Goal: Task Accomplishment & Management: Manage account settings

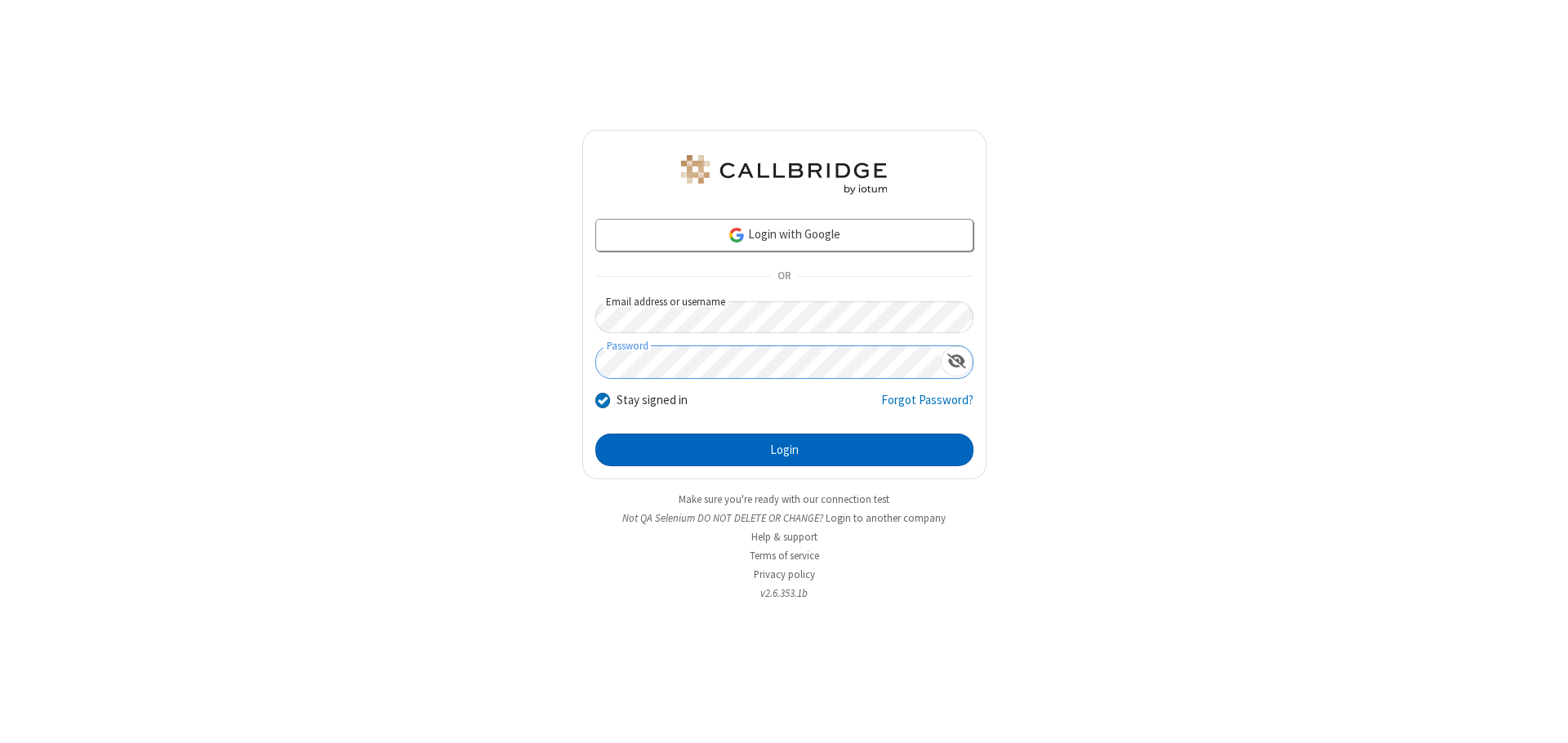
click at [784, 450] on button "Login" at bounding box center [784, 450] width 379 height 33
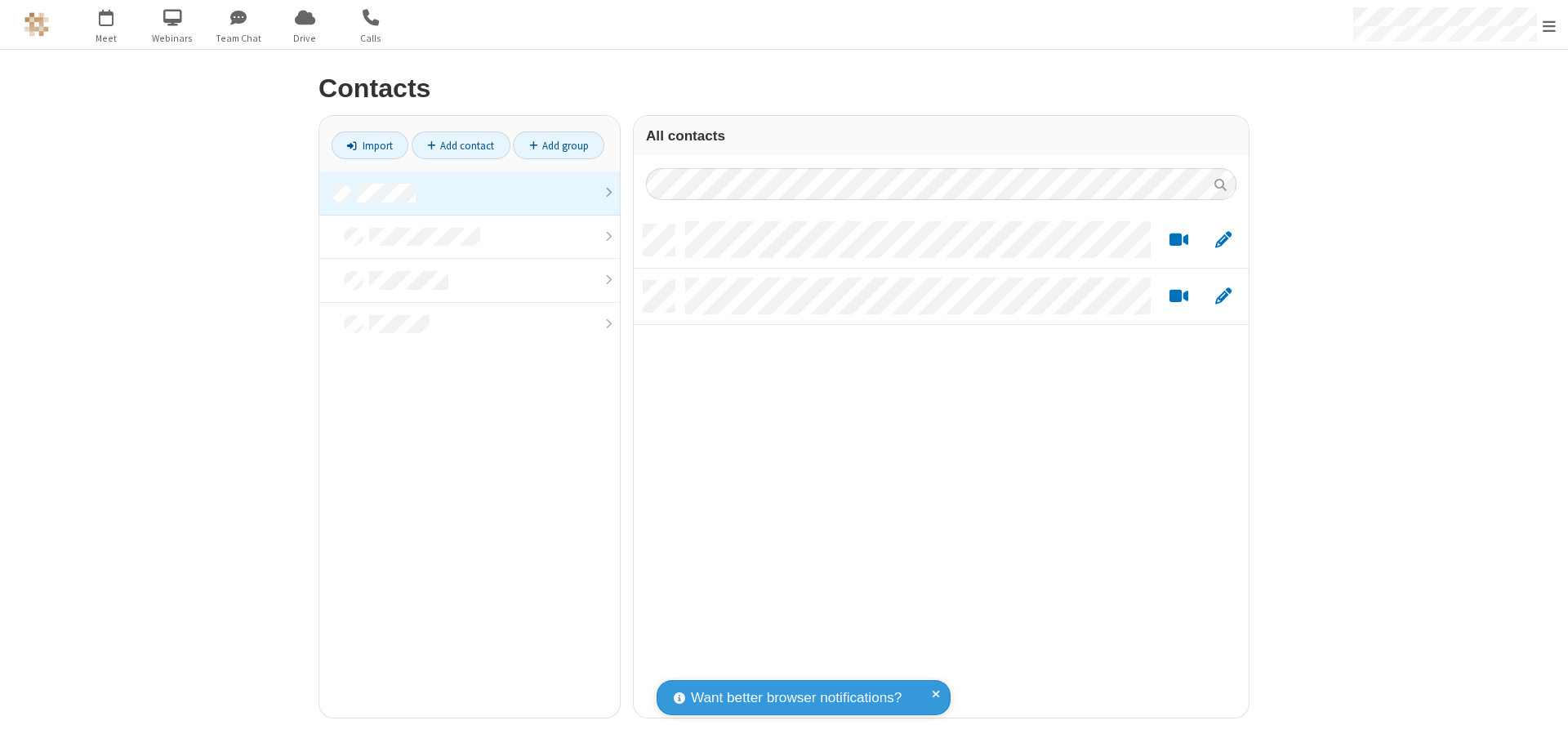
click at [470, 192] on link at bounding box center [469, 193] width 300 height 44
click at [460, 145] on link "Add contact" at bounding box center [461, 145] width 99 height 28
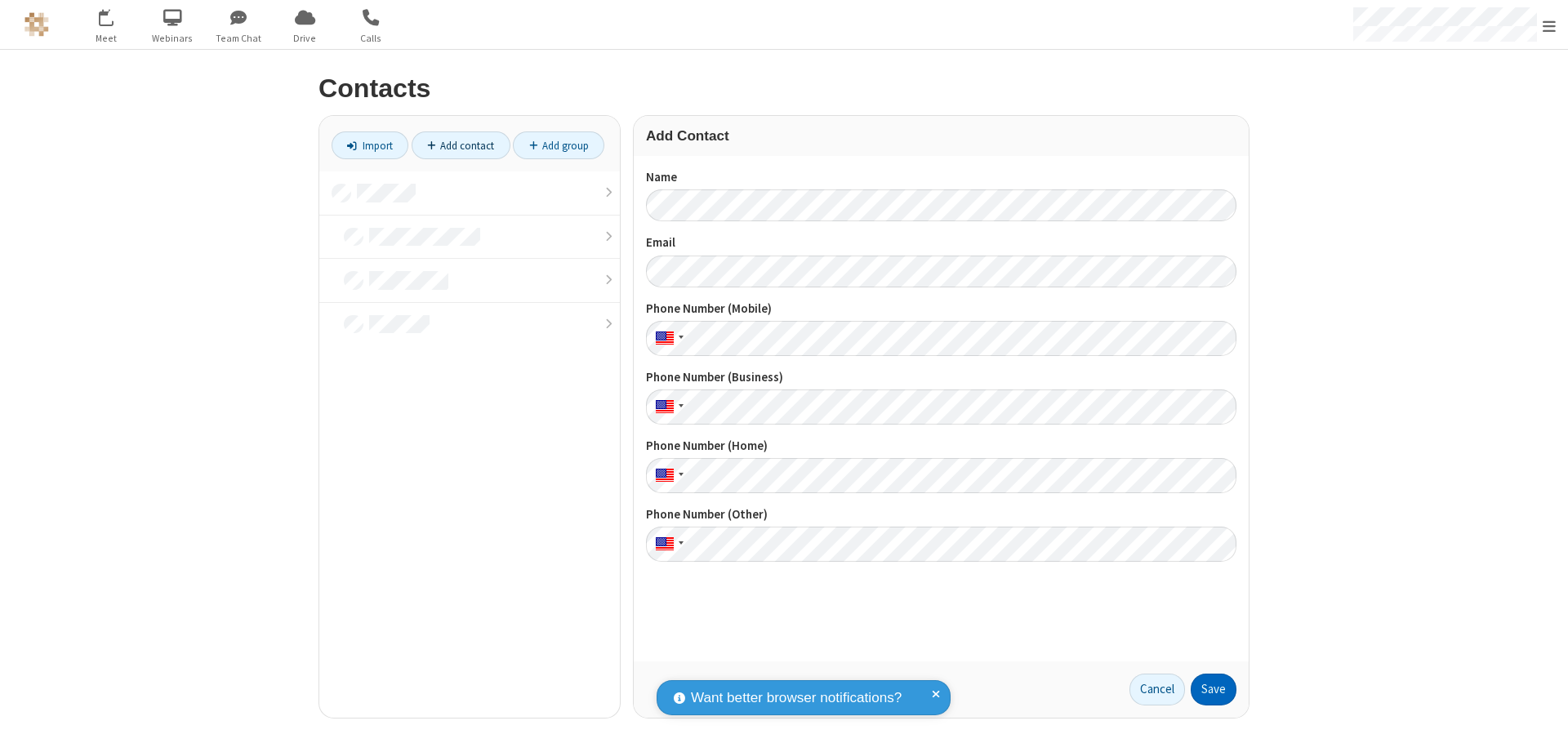
click at [1214, 689] on button "Save" at bounding box center [1213, 690] width 46 height 33
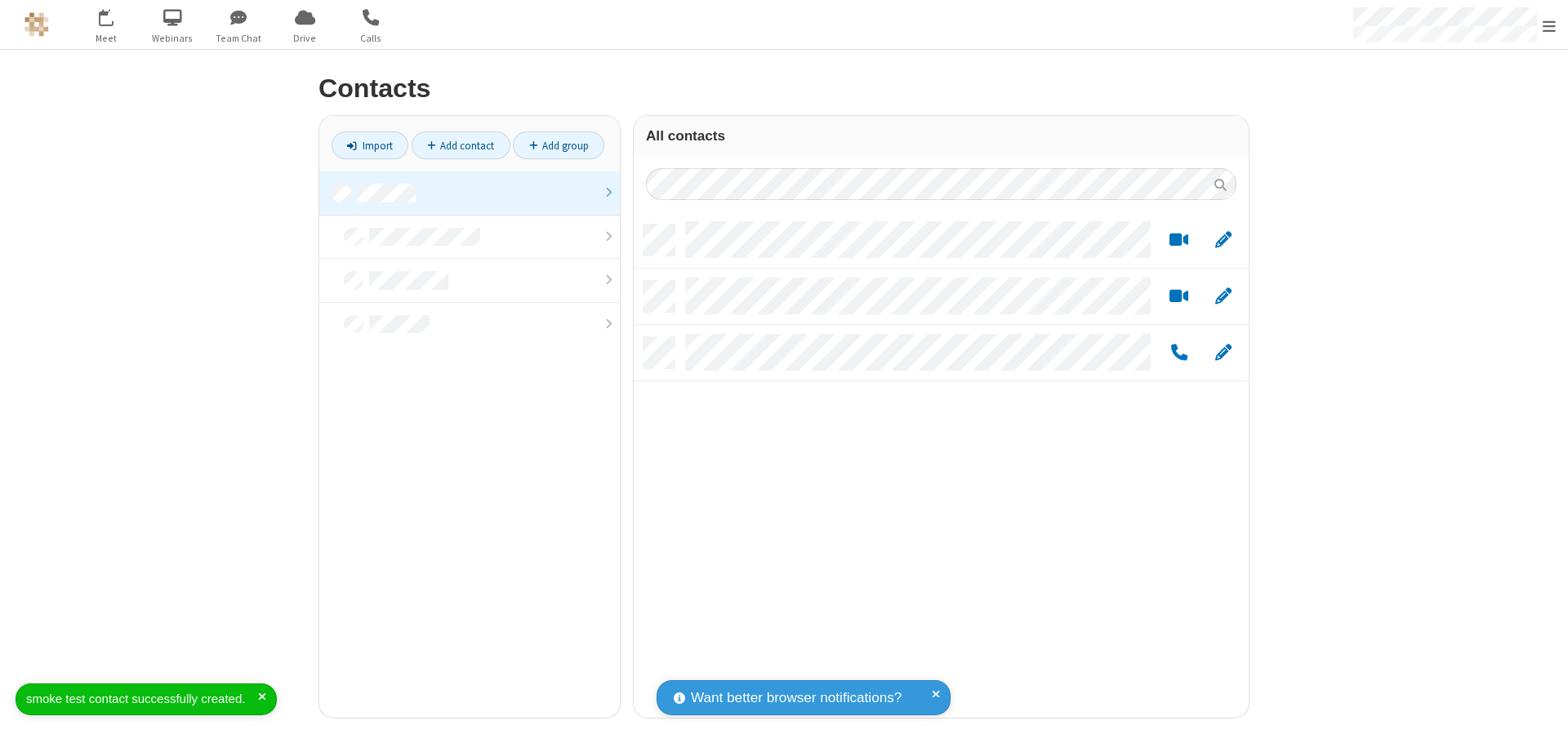
scroll to position [493, 603]
click at [460, 145] on link "Add contact" at bounding box center [461, 145] width 99 height 28
